Goal: Information Seeking & Learning: Compare options

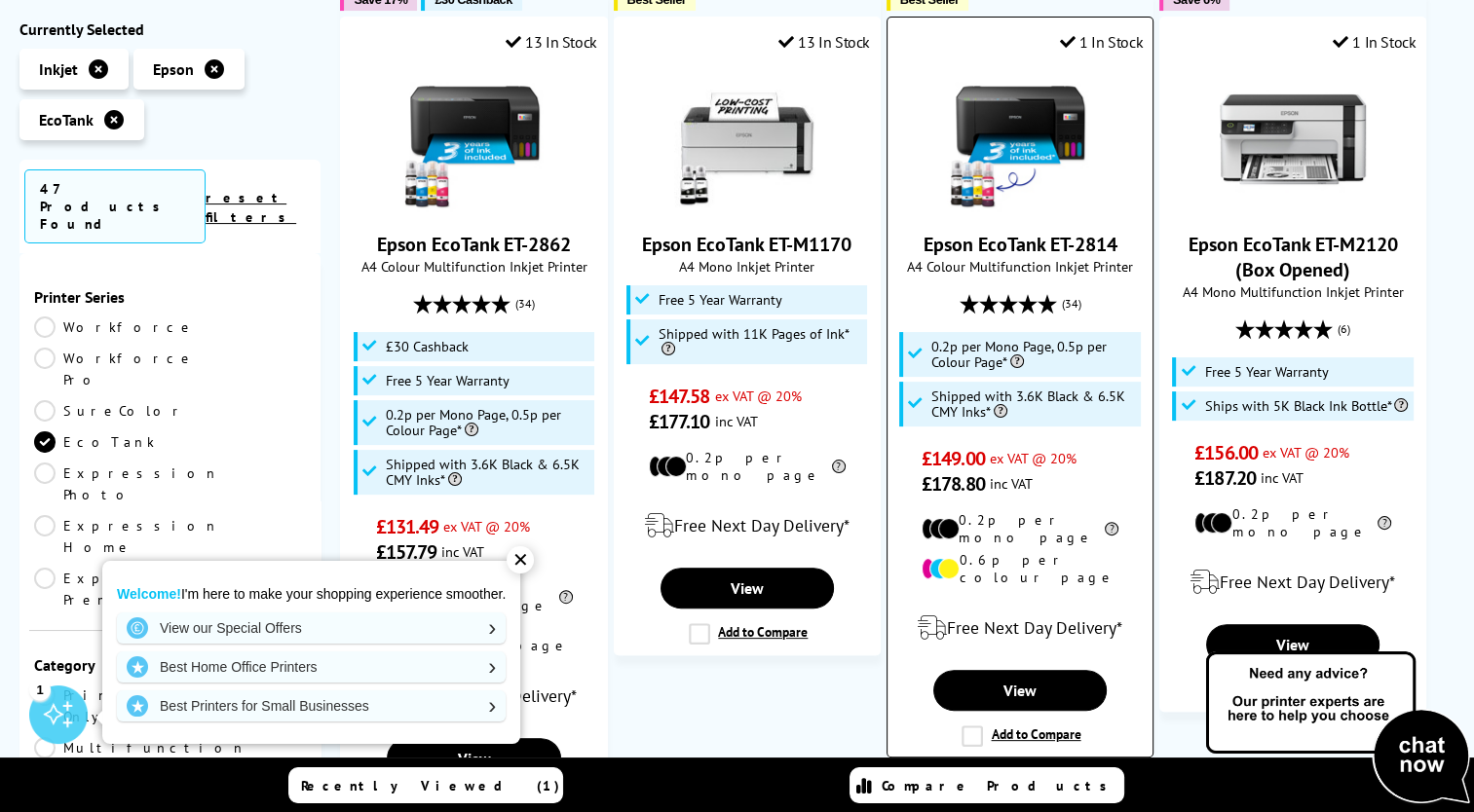
click at [1006, 242] on link "Epson EcoTank ET-2814" at bounding box center [1019, 245] width 193 height 26
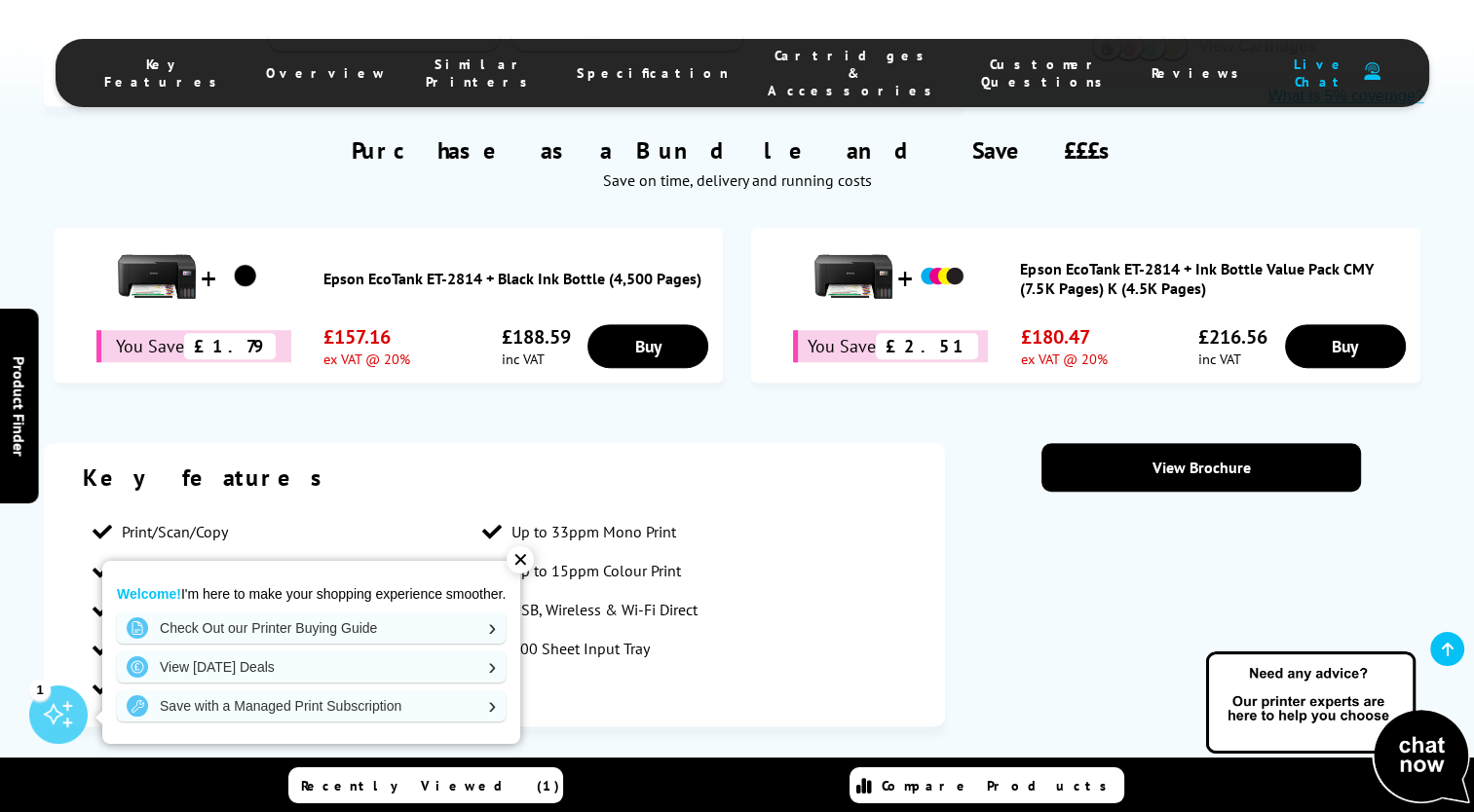
scroll to position [1131, 0]
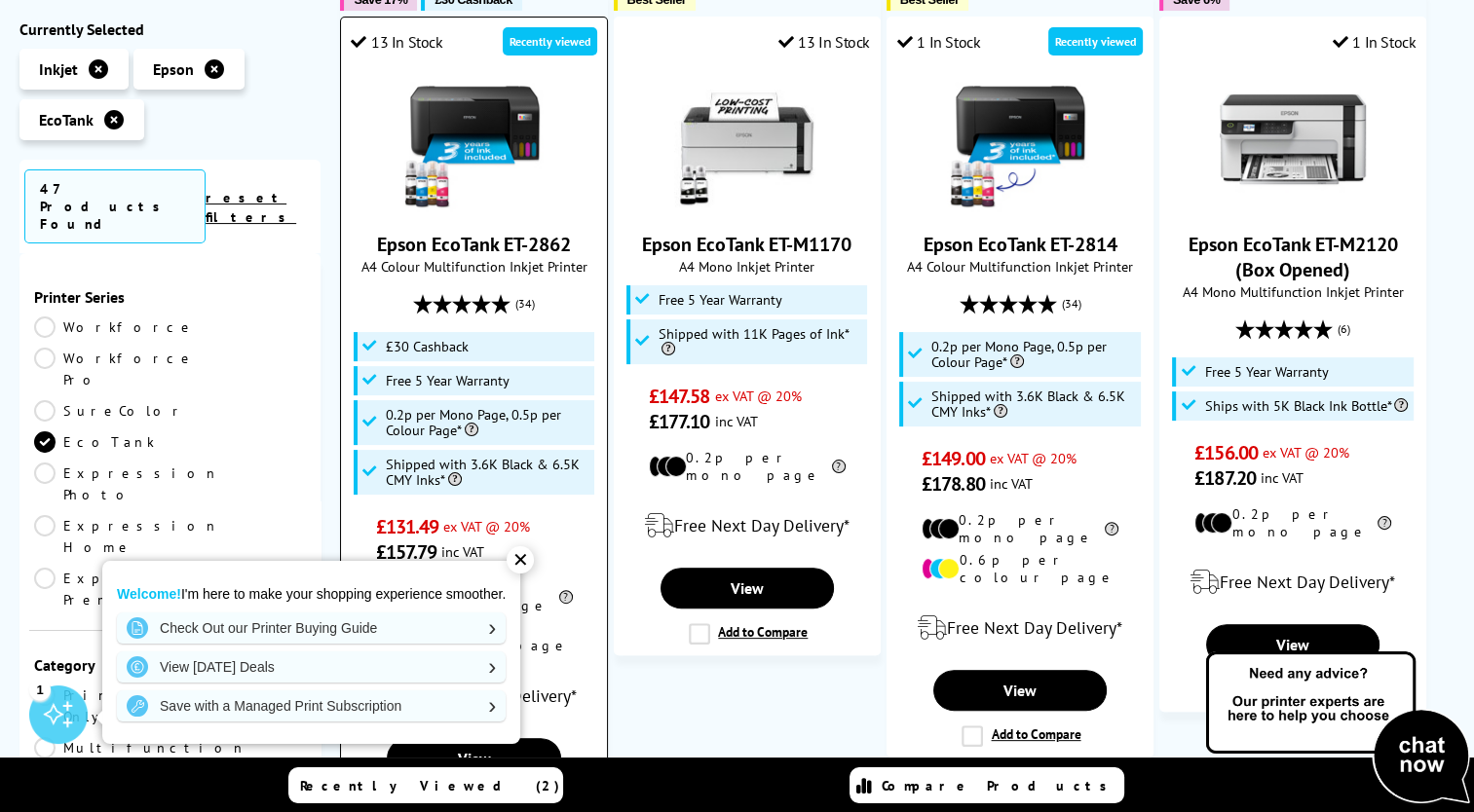
click at [501, 249] on link "Epson EcoTank ET-2862" at bounding box center [473, 245] width 193 height 26
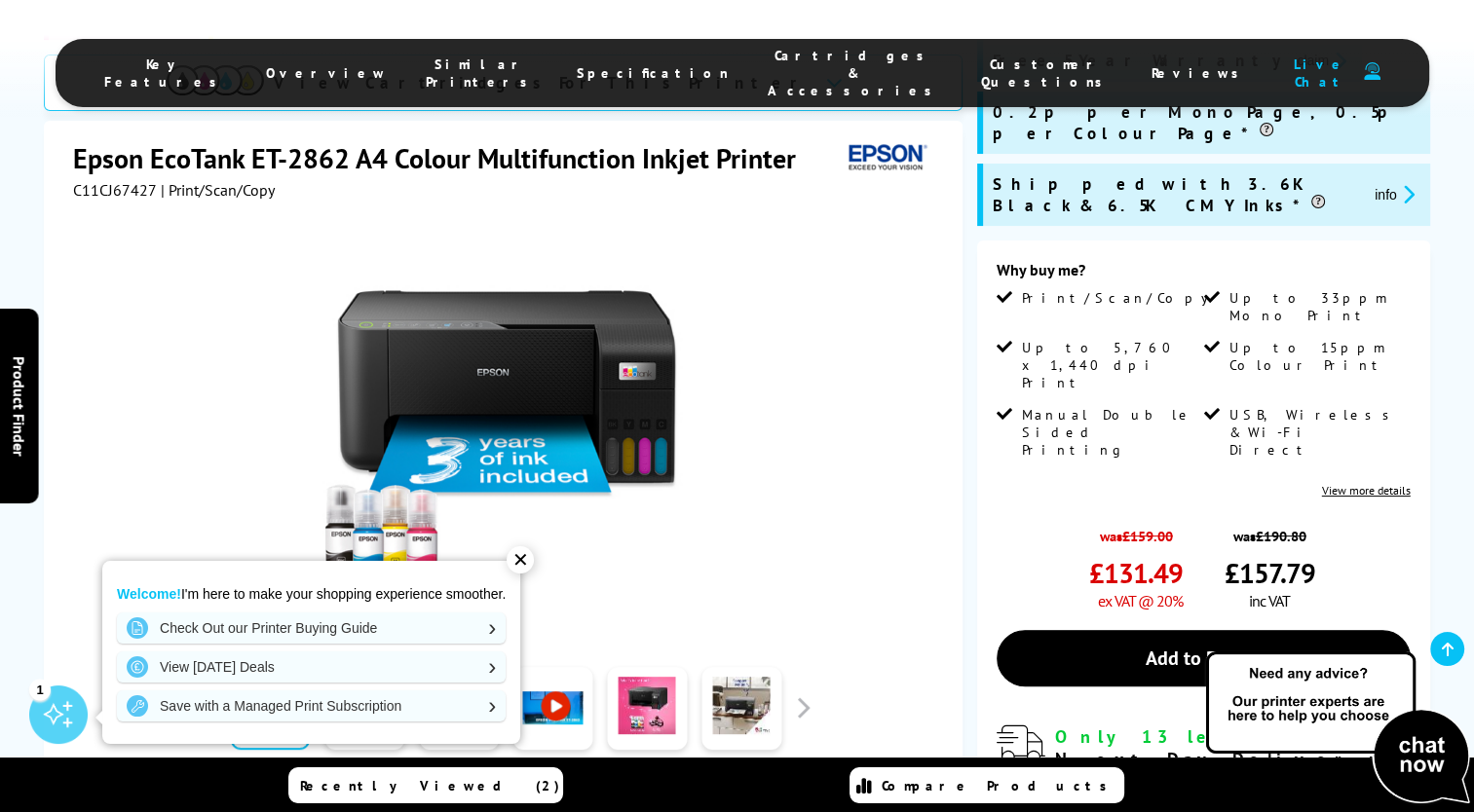
scroll to position [370, 0]
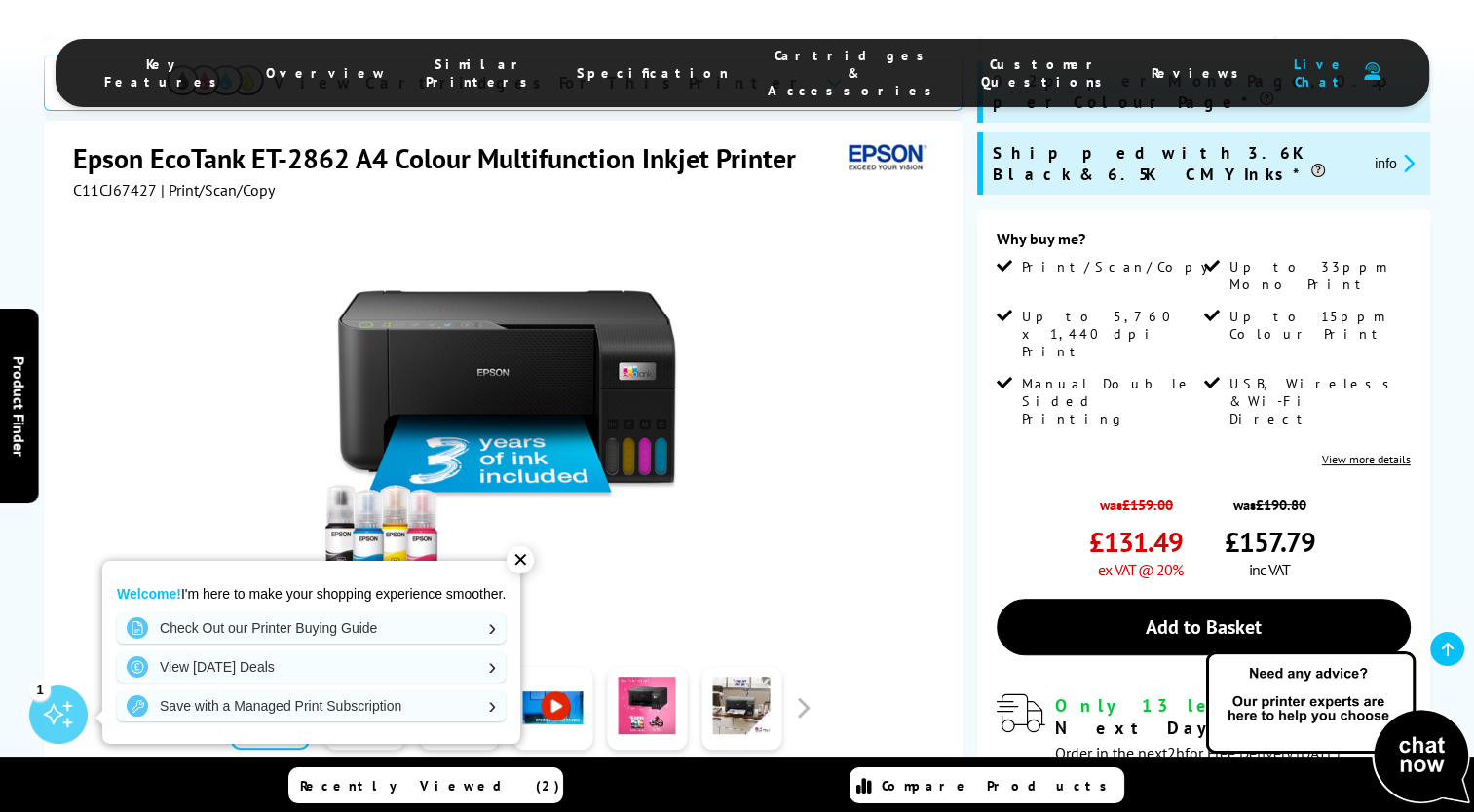
click at [519, 559] on div "✕" at bounding box center [520, 559] width 27 height 27
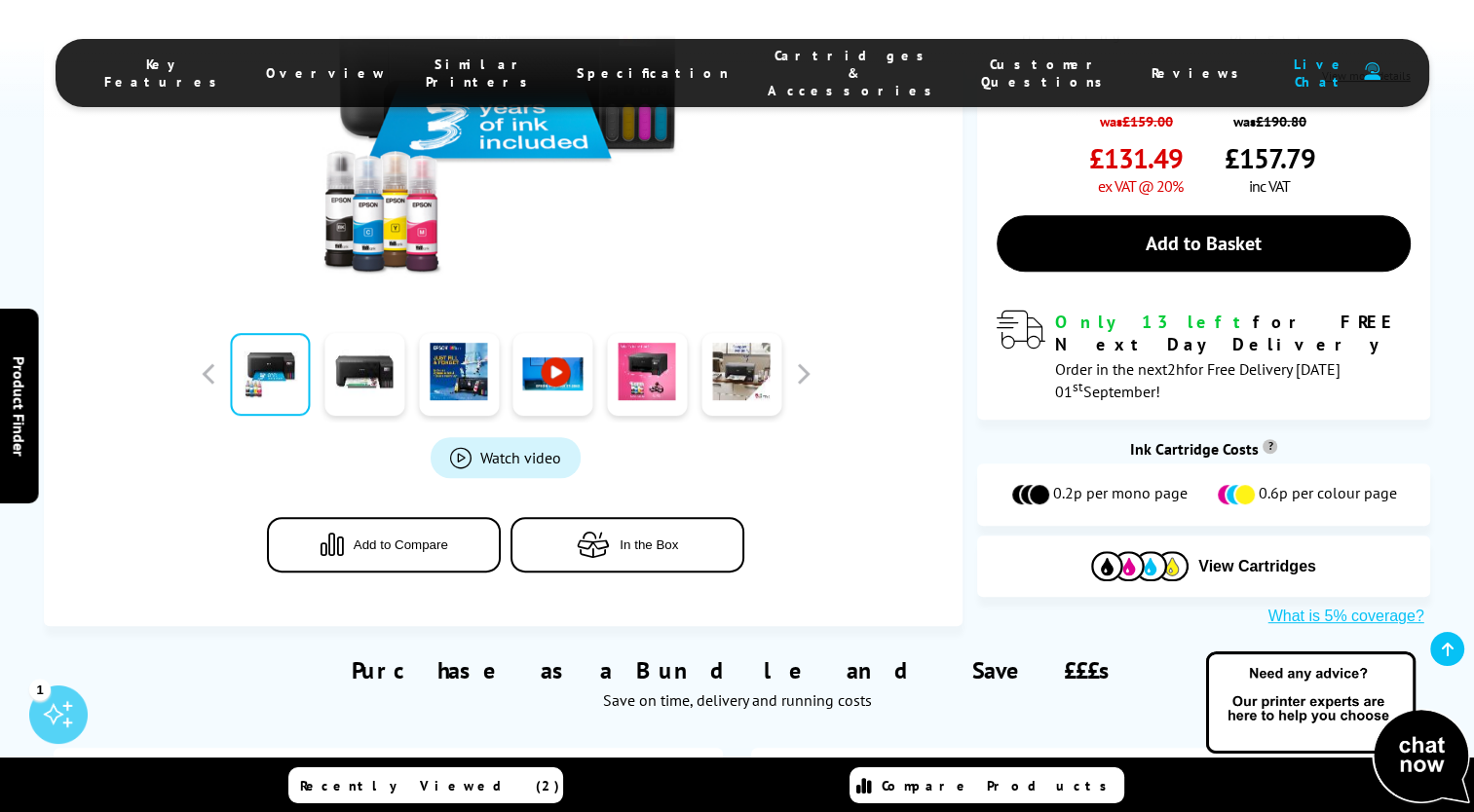
scroll to position [754, 0]
